Goal: Navigation & Orientation: Understand site structure

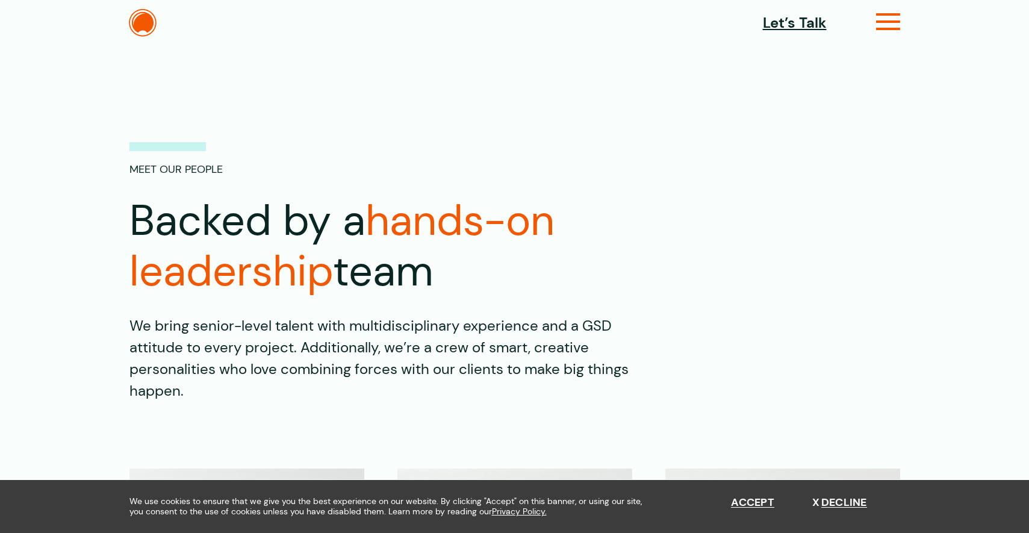
click at [891, 23] on icon at bounding box center [888, 26] width 25 height 13
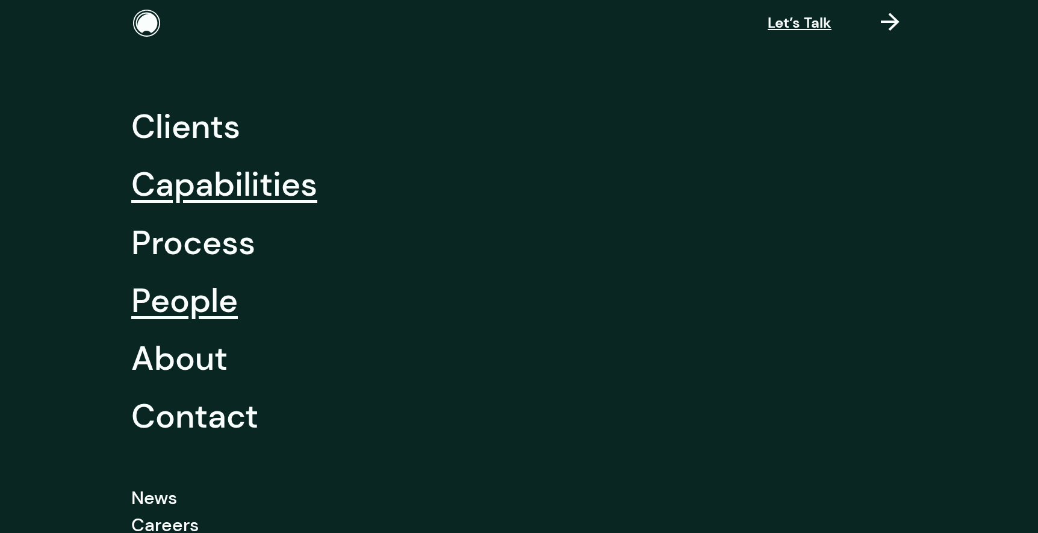
click at [224, 182] on link "Capabilities" at bounding box center [224, 184] width 186 height 58
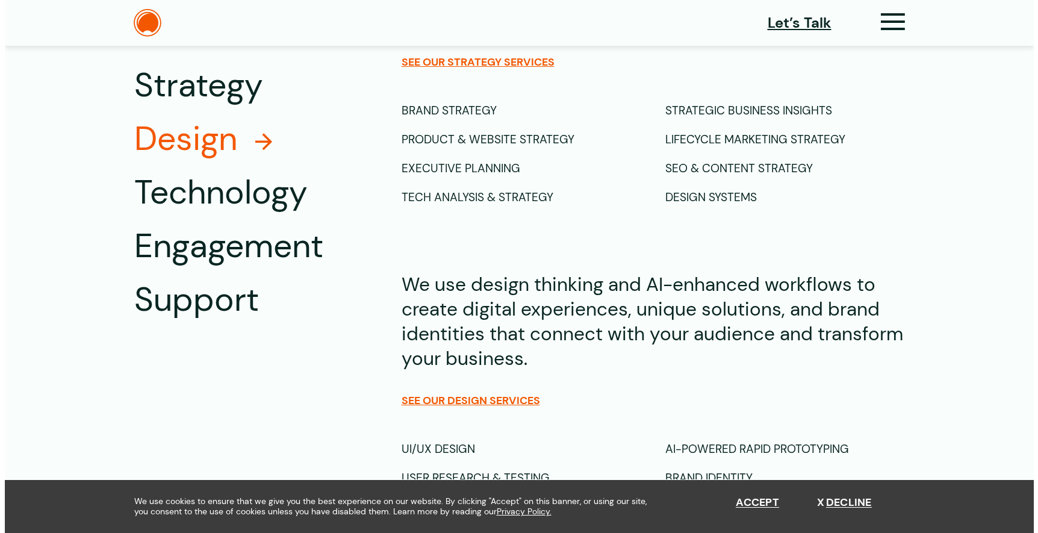
scroll to position [780, 0]
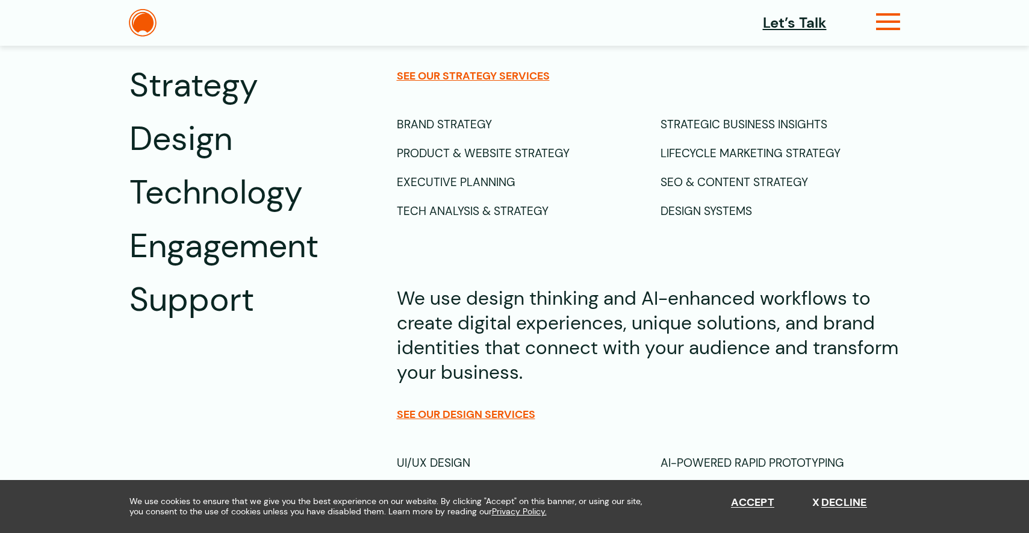
click at [879, 26] on icon at bounding box center [888, 26] width 25 height 13
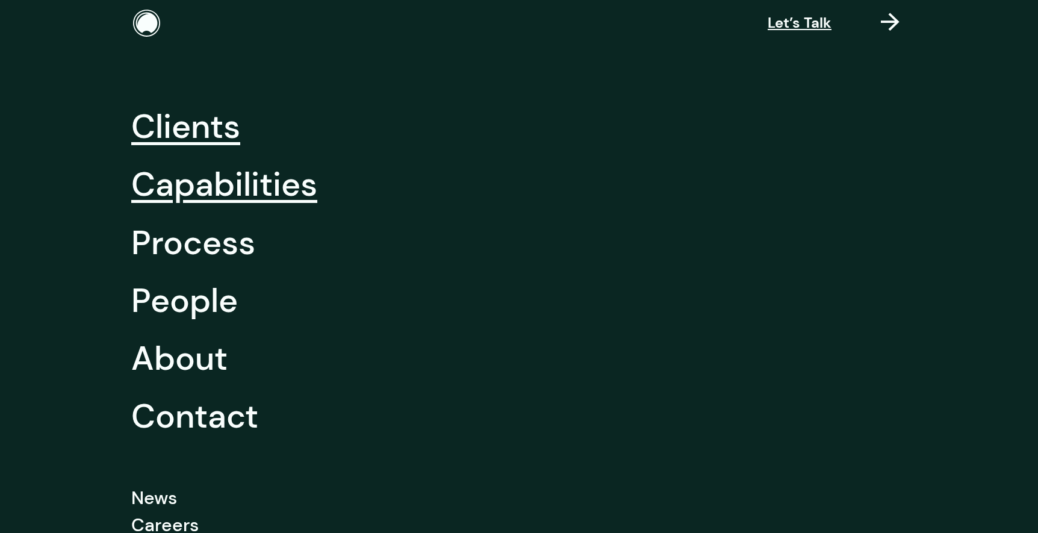
click at [213, 131] on link "Clients" at bounding box center [185, 127] width 109 height 58
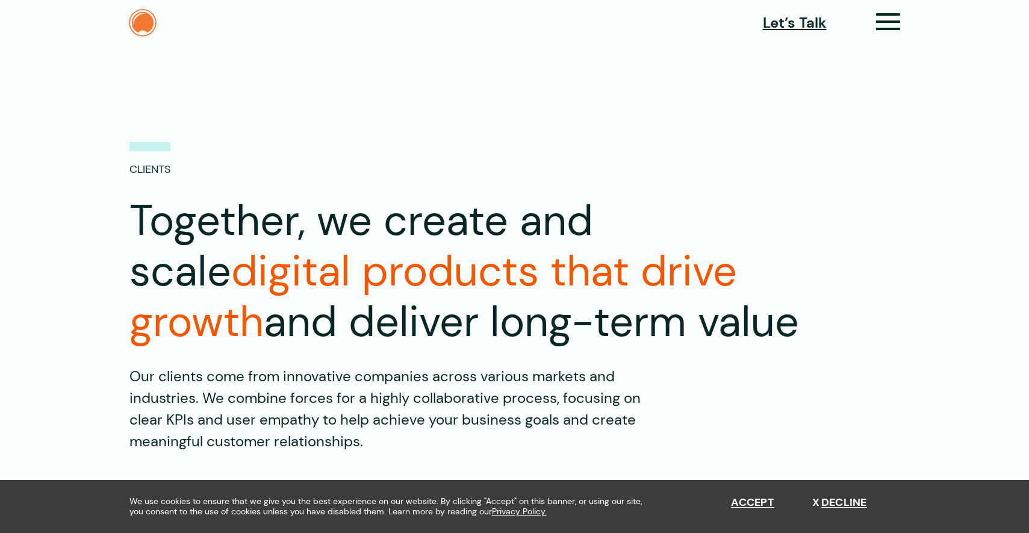
click at [149, 10] on img at bounding box center [143, 23] width 28 height 28
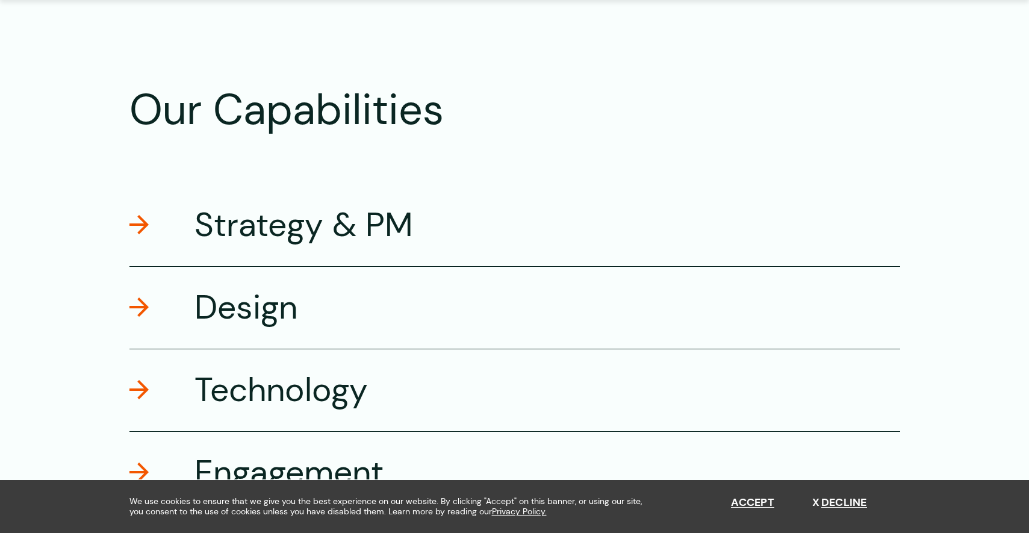
scroll to position [2086, 0]
